Goal: Transaction & Acquisition: Obtain resource

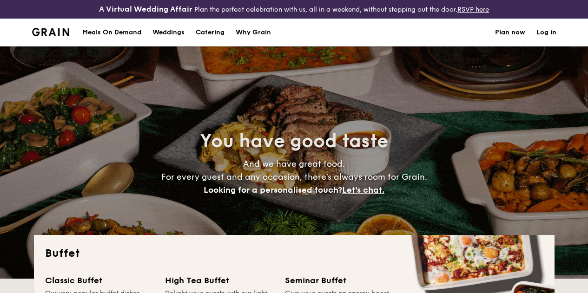
select select
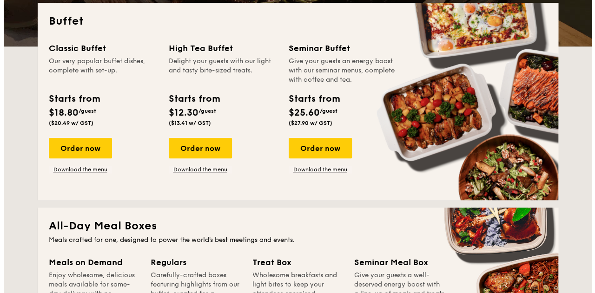
scroll to position [225, 0]
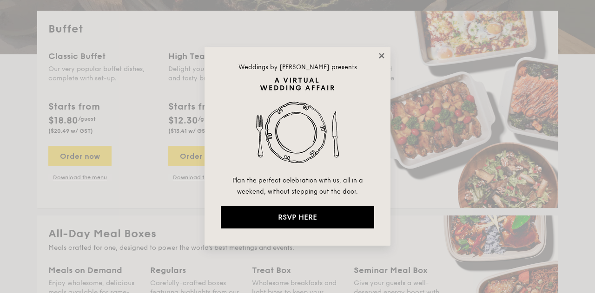
click at [382, 56] on icon at bounding box center [381, 55] width 5 height 5
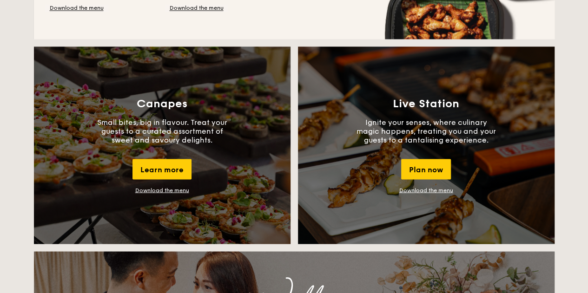
scroll to position [791, 0]
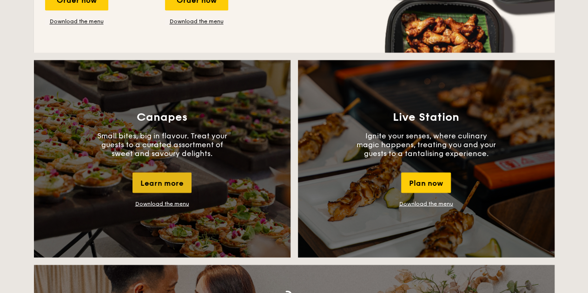
click at [174, 187] on div "Learn more" at bounding box center [162, 183] width 59 height 20
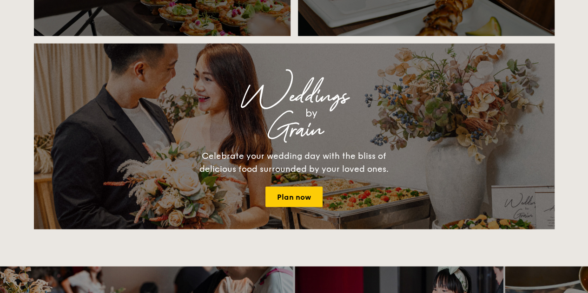
scroll to position [1023, 0]
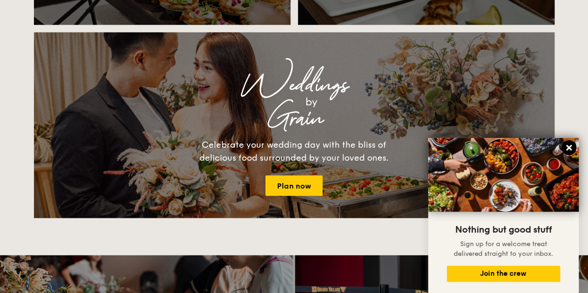
click at [567, 151] on icon at bounding box center [569, 148] width 8 height 8
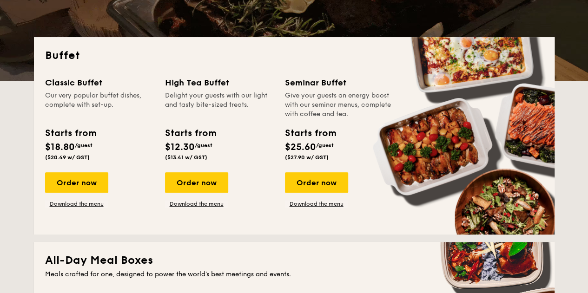
scroll to position [186, 0]
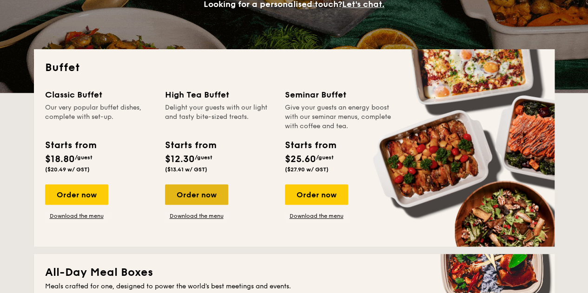
click at [213, 196] on div "Order now" at bounding box center [196, 195] width 63 height 20
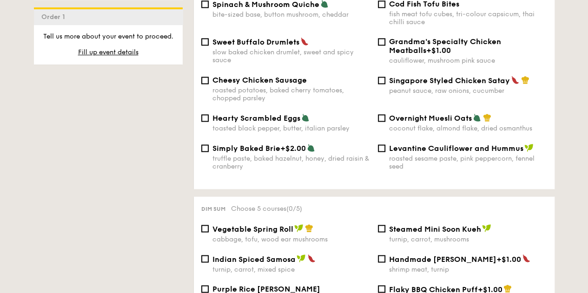
scroll to position [837, 0]
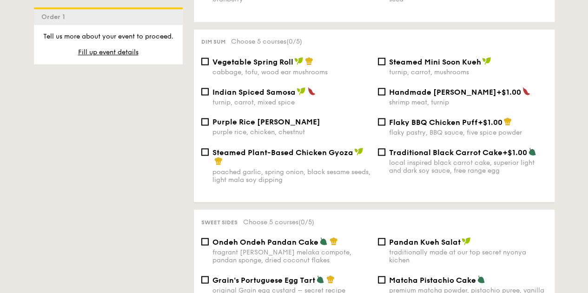
select select
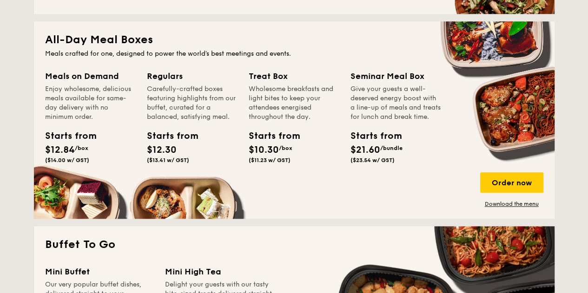
scroll to position [445, 0]
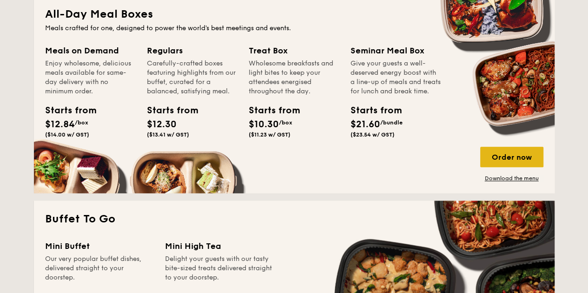
click at [525, 165] on div "Order now" at bounding box center [511, 157] width 63 height 20
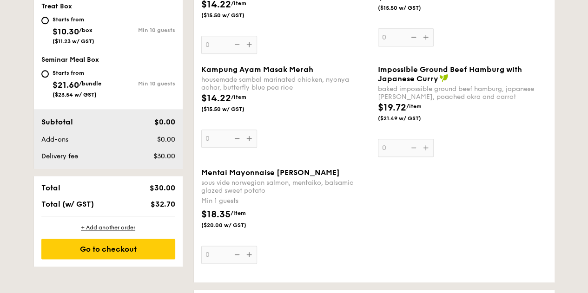
scroll to position [419, 0]
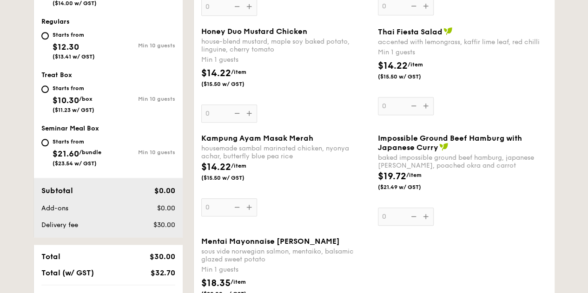
click at [48, 95] on div "Starts from $10.30 /box ($11.23 w/ GST)" at bounding box center [74, 98] width 67 height 31
click at [48, 93] on input "Starts from $10.30 /box ($11.23 w/ GST) Min 10 guests" at bounding box center [44, 89] width 7 height 7
radio input "true"
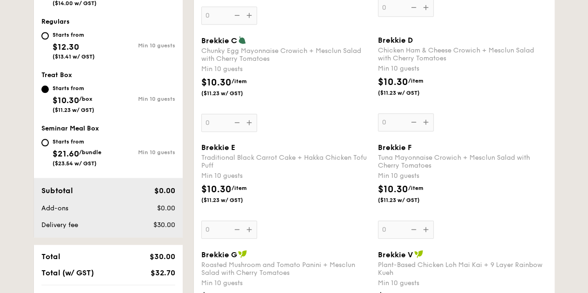
click at [48, 95] on div "Starts from $10.30 /box ($11.23 w/ GST)" at bounding box center [74, 98] width 67 height 31
click at [48, 93] on input "Starts from $10.30 /box ($11.23 w/ GST) Min 10 guests" at bounding box center [44, 89] width 7 height 7
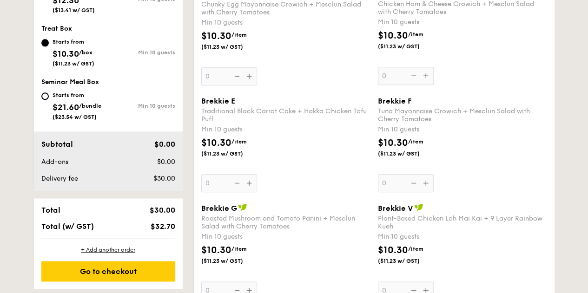
scroll to position [326, 0]
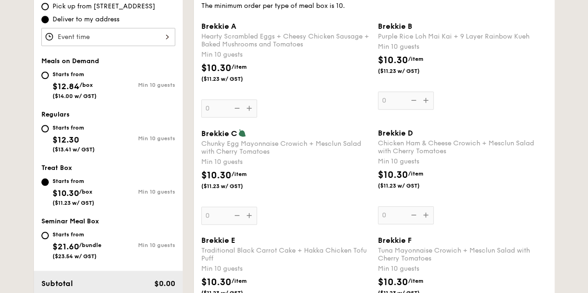
click at [67, 65] on span "Meals on Demand" at bounding box center [70, 61] width 58 height 8
click at [42, 79] on input "Starts from $12.84 /box ($14.00 w/ GST) Min 10 guests" at bounding box center [44, 75] width 7 height 7
radio input "true"
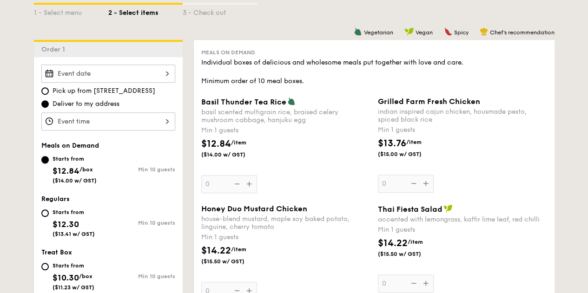
scroll to position [279, 0]
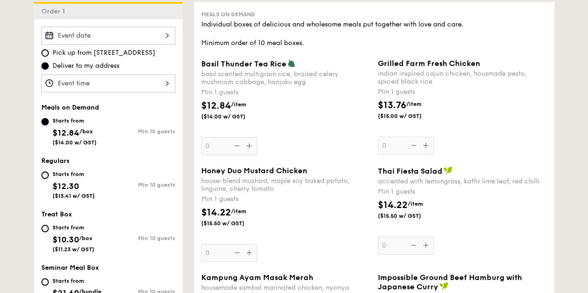
click at [250, 154] on div "Basil Thunder Tea [PERSON_NAME] scented multigrain rice, braised celery mushroo…" at bounding box center [285, 107] width 169 height 96
click at [250, 154] on input "0" at bounding box center [229, 146] width 56 height 18
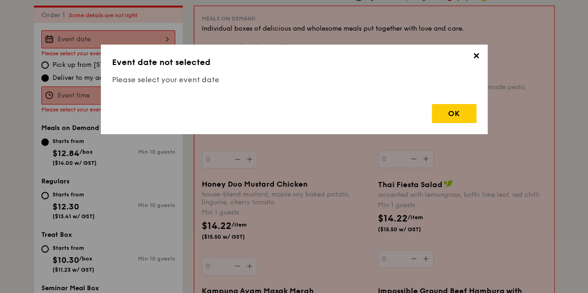
scroll to position [274, 0]
click at [474, 58] on span "✕" at bounding box center [476, 57] width 13 height 13
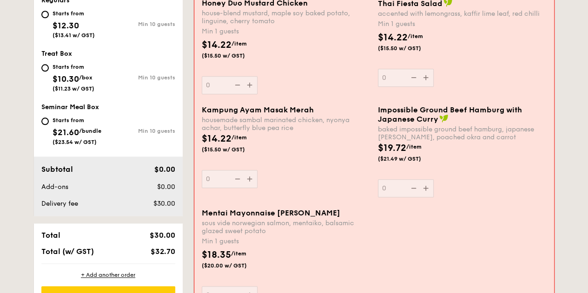
scroll to position [460, 0]
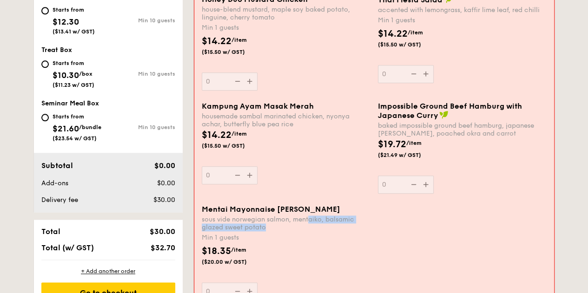
click at [312, 232] on div "sous vide norwegian salmon, mentaiko, balsamic glazed sweet potato" at bounding box center [286, 224] width 169 height 16
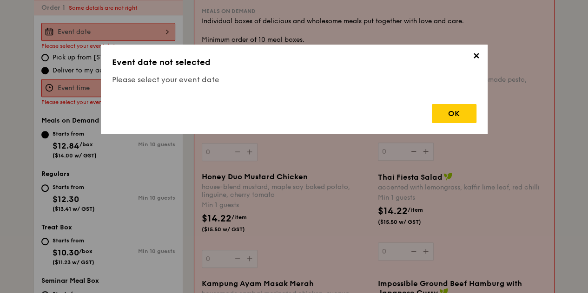
scroll to position [274, 0]
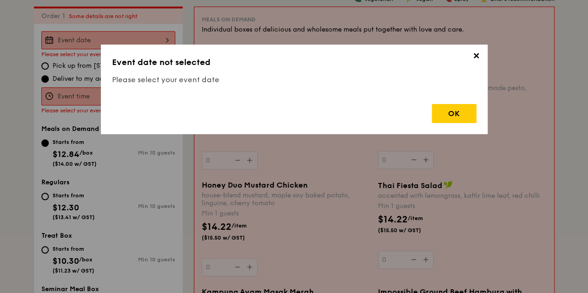
click at [478, 61] on span "✕" at bounding box center [476, 57] width 13 height 13
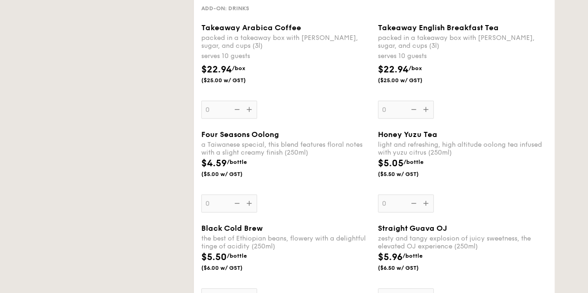
select select
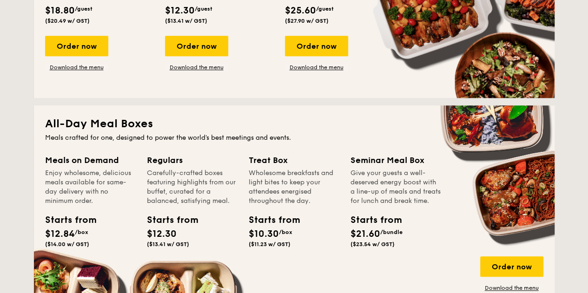
scroll to position [446, 0]
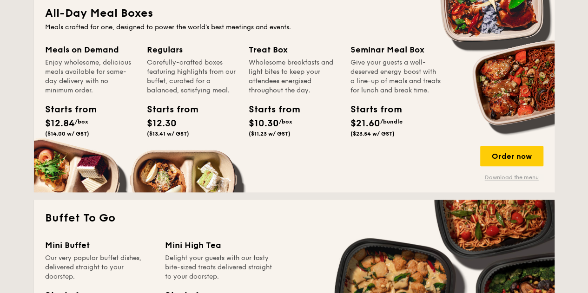
click at [524, 181] on link "Download the menu" at bounding box center [511, 177] width 63 height 7
